Goal: Task Accomplishment & Management: Manage account settings

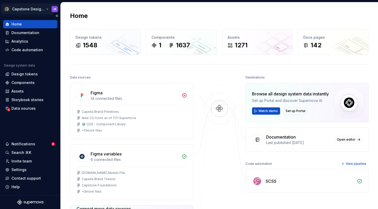
click at [43, 10] on html "Capstone Design System JK Home Documentation Analytics Code automation Design s…" at bounding box center [189, 104] width 378 height 209
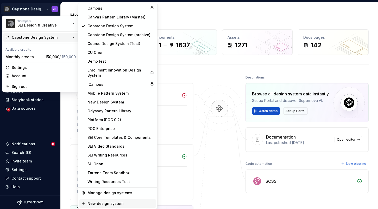
click at [109, 203] on div "New design system" at bounding box center [120, 203] width 67 height 5
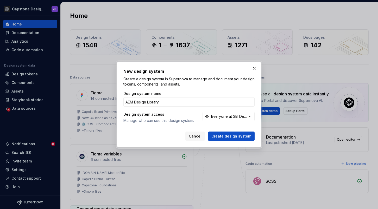
type input "AEM Design Library"
click at [231, 111] on div "Design system name AEM Design Library Design system access Manage who can see t…" at bounding box center [188, 111] width 131 height 41
click at [229, 115] on div "Everyone at SEI Design & Creative" at bounding box center [229, 116] width 36 height 5
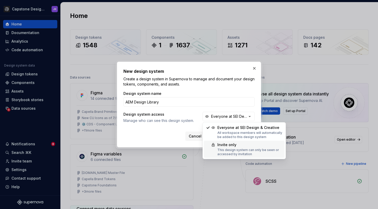
click at [228, 145] on div "Invite only" at bounding box center [249, 144] width 65 height 5
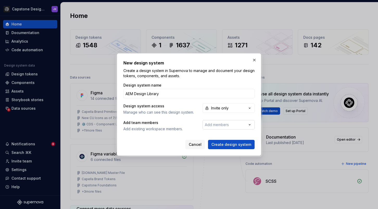
click at [224, 125] on span "Add members" at bounding box center [217, 124] width 24 height 4
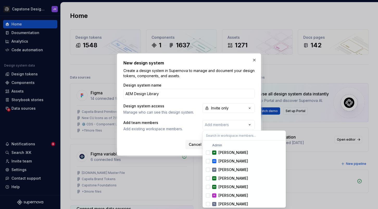
scroll to position [30, 0]
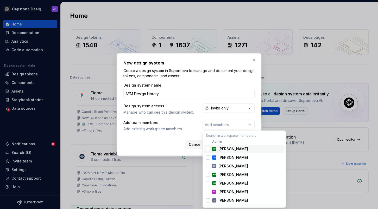
click at [209, 149] on div "Suggestions" at bounding box center [208, 149] width 4 height 4
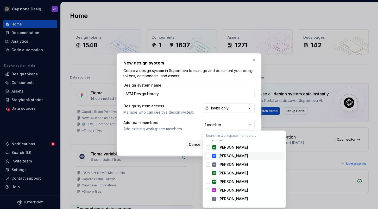
click at [209, 156] on div "Suggestions" at bounding box center [208, 156] width 4 height 4
click at [208, 164] on div "Suggestions" at bounding box center [208, 165] width 4 height 4
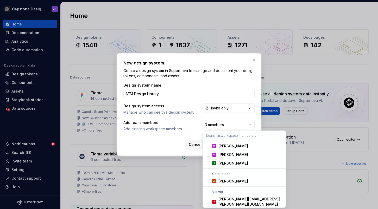
scroll to position [237, 0]
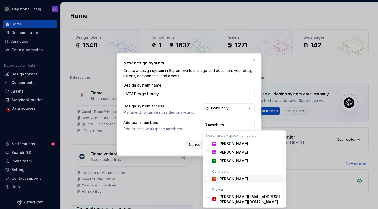
click at [208, 177] on div "Suggestions" at bounding box center [208, 179] width 4 height 4
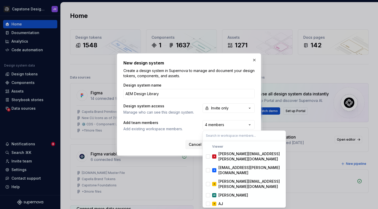
scroll to position [281, 0]
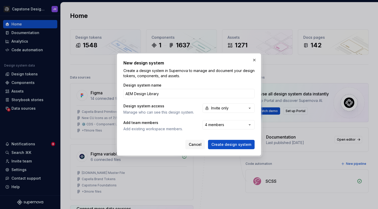
click at [177, 142] on div "New design system Create a design system in Supernova to manage and document yo…" at bounding box center [189, 104] width 378 height 209
click at [235, 145] on span "Create design system" at bounding box center [231, 144] width 40 height 5
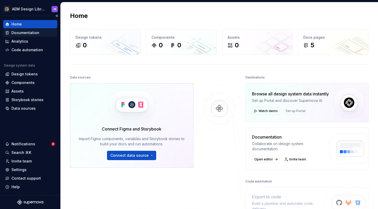
click at [27, 33] on div "Documentation" at bounding box center [25, 32] width 28 height 5
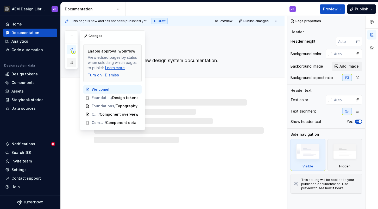
click at [70, 61] on button "button" at bounding box center [71, 62] width 9 height 9
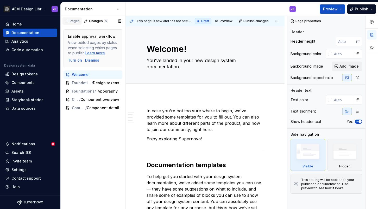
click at [74, 22] on div "Pages" at bounding box center [72, 21] width 15 height 4
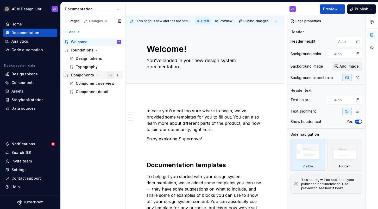
click at [109, 74] on button "Page tree" at bounding box center [110, 75] width 7 height 7
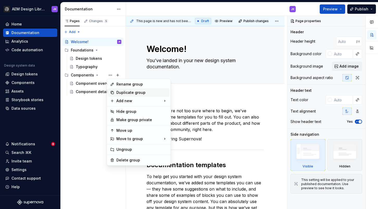
click at [115, 94] on div "Duplicate group" at bounding box center [138, 92] width 61 height 8
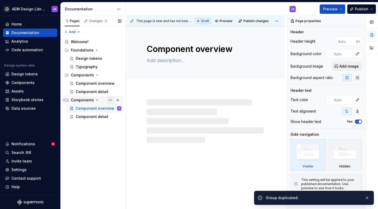
click at [109, 100] on button "Page tree" at bounding box center [110, 99] width 7 height 7
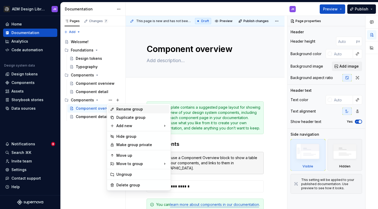
type textarea "*"
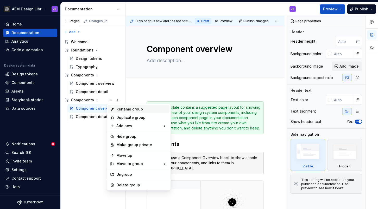
click at [118, 107] on div "Rename group" at bounding box center [141, 109] width 51 height 5
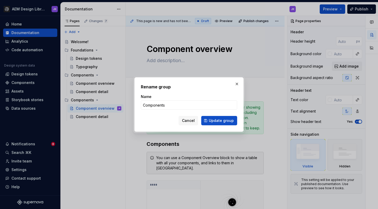
type input "O"
type input "Patterns"
type textarea "*"
type input "Experience Fragments"
click at [209, 122] on button "Update group" at bounding box center [219, 120] width 36 height 9
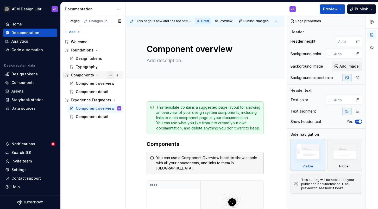
click at [111, 75] on button "Page tree" at bounding box center [110, 75] width 7 height 7
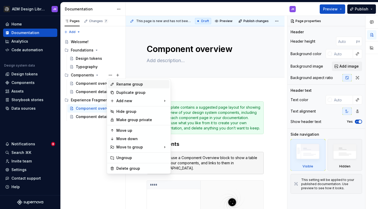
type textarea "*"
click at [119, 82] on div "Rename group" at bounding box center [141, 84] width 51 height 5
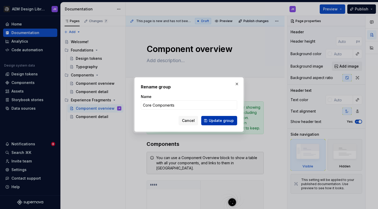
type input "Core Components"
click at [215, 122] on span "Update group" at bounding box center [221, 120] width 25 height 5
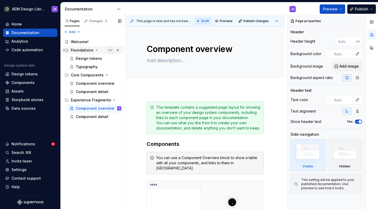
click at [111, 49] on button "Page tree" at bounding box center [110, 50] width 7 height 7
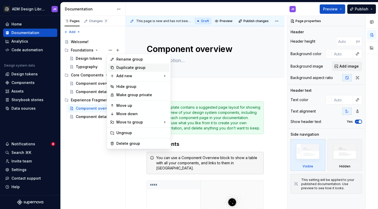
click at [123, 68] on div "Duplicate group" at bounding box center [141, 67] width 51 height 5
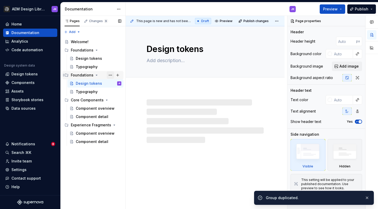
click at [108, 75] on button "Page tree" at bounding box center [110, 75] width 7 height 7
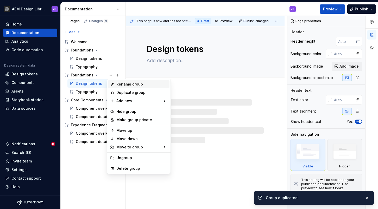
click at [114, 84] on icon at bounding box center [112, 84] width 4 height 4
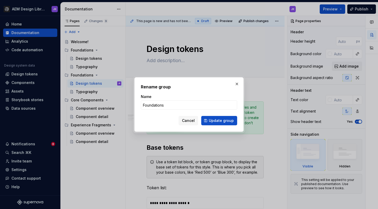
type textarea "*"
type input "Brand Themes"
click at [219, 119] on span "Update group" at bounding box center [221, 120] width 25 height 5
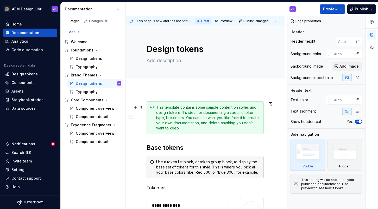
type textarea "*"
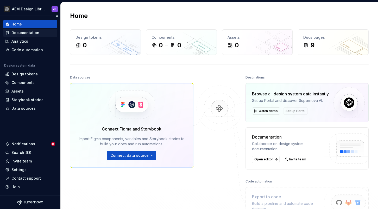
click at [25, 32] on div "Documentation" at bounding box center [25, 32] width 28 height 5
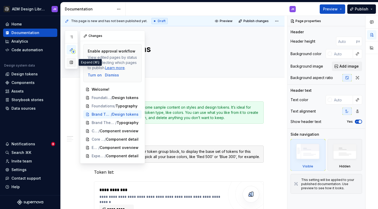
click at [73, 62] on button "button" at bounding box center [71, 62] width 9 height 9
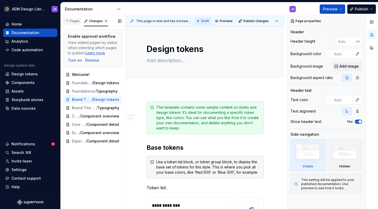
click at [70, 21] on div "Pages" at bounding box center [72, 21] width 15 height 4
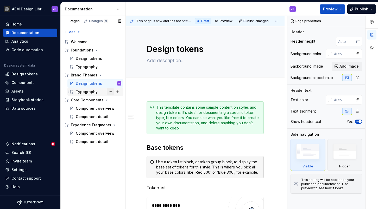
click at [110, 91] on button "Page tree" at bounding box center [110, 91] width 7 height 7
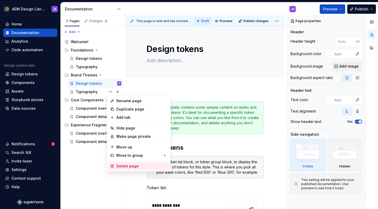
click at [121, 165] on div "Delete page" at bounding box center [141, 166] width 51 height 5
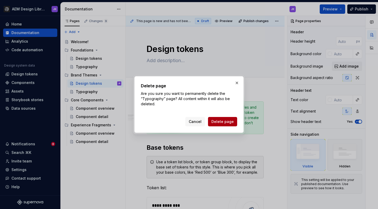
click at [221, 121] on span "Delete page" at bounding box center [222, 121] width 22 height 5
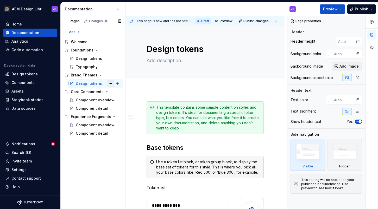
click at [109, 83] on button "Page tree" at bounding box center [110, 83] width 7 height 7
type textarea "*"
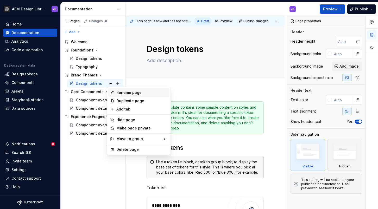
click at [118, 91] on div "Rename page" at bounding box center [141, 92] width 51 height 5
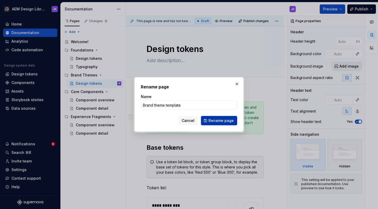
type input "Brand theme template"
click at [224, 119] on span "Rename page" at bounding box center [220, 120] width 25 height 5
type textarea "*"
type textarea "Brand theme template"
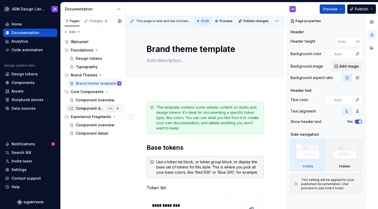
click at [113, 108] on button "Page tree" at bounding box center [110, 108] width 7 height 7
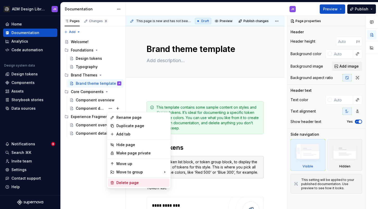
click at [137, 183] on div "Delete page" at bounding box center [141, 182] width 51 height 5
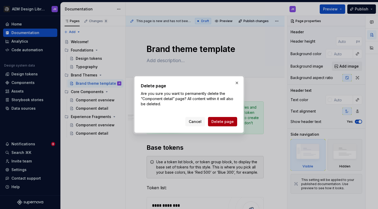
click at [220, 120] on span "Delete page" at bounding box center [222, 121] width 22 height 5
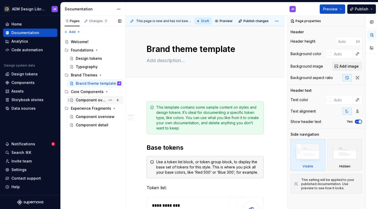
click at [100, 101] on div "Component overview" at bounding box center [91, 100] width 30 height 5
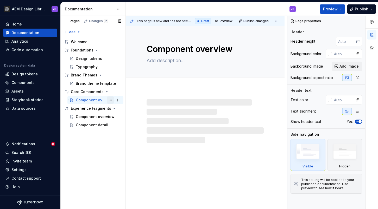
click at [110, 100] on button "Page tree" at bounding box center [110, 99] width 7 height 7
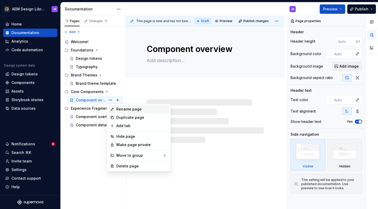
click at [114, 111] on div "Rename page" at bounding box center [138, 109] width 61 height 8
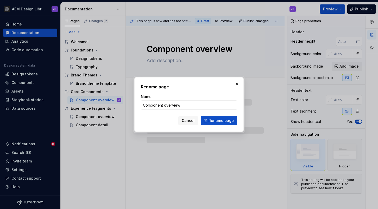
type textarea "*"
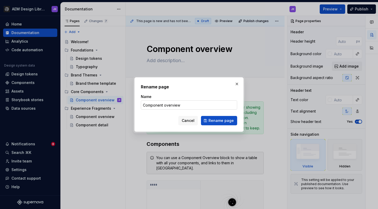
click at [184, 105] on input "Component overview" at bounding box center [189, 104] width 96 height 9
type input "Components overview"
click at [217, 119] on span "Rename page" at bounding box center [220, 120] width 25 height 5
type textarea "*"
type textarea "Components overview"
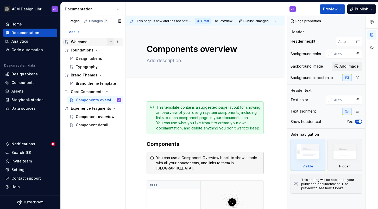
click at [107, 42] on button "Page tree" at bounding box center [110, 41] width 7 height 7
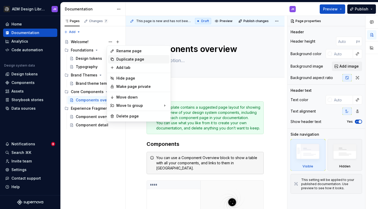
click at [116, 59] on div "Duplicate page" at bounding box center [141, 59] width 51 height 5
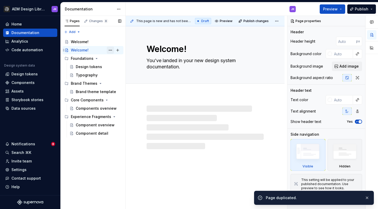
click at [108, 49] on button "Page tree" at bounding box center [110, 50] width 7 height 7
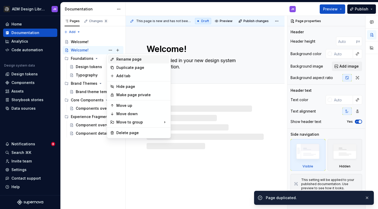
click at [114, 57] on div "Rename page" at bounding box center [138, 59] width 61 height 8
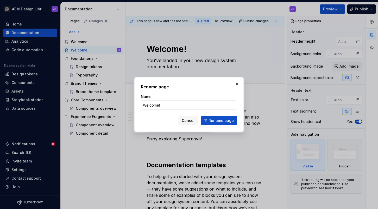
type textarea "*"
type input "Getting Started"
click at [210, 118] on button "Rename page" at bounding box center [219, 120] width 36 height 9
type textarea "*"
type textarea "Getting Started"
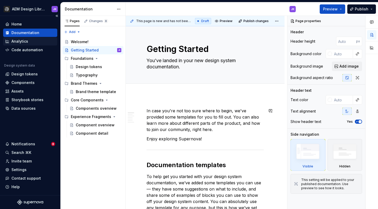
type textarea "*"
click at [25, 26] on div "Home" at bounding box center [30, 24] width 50 height 5
